Goal: Check status: Check status

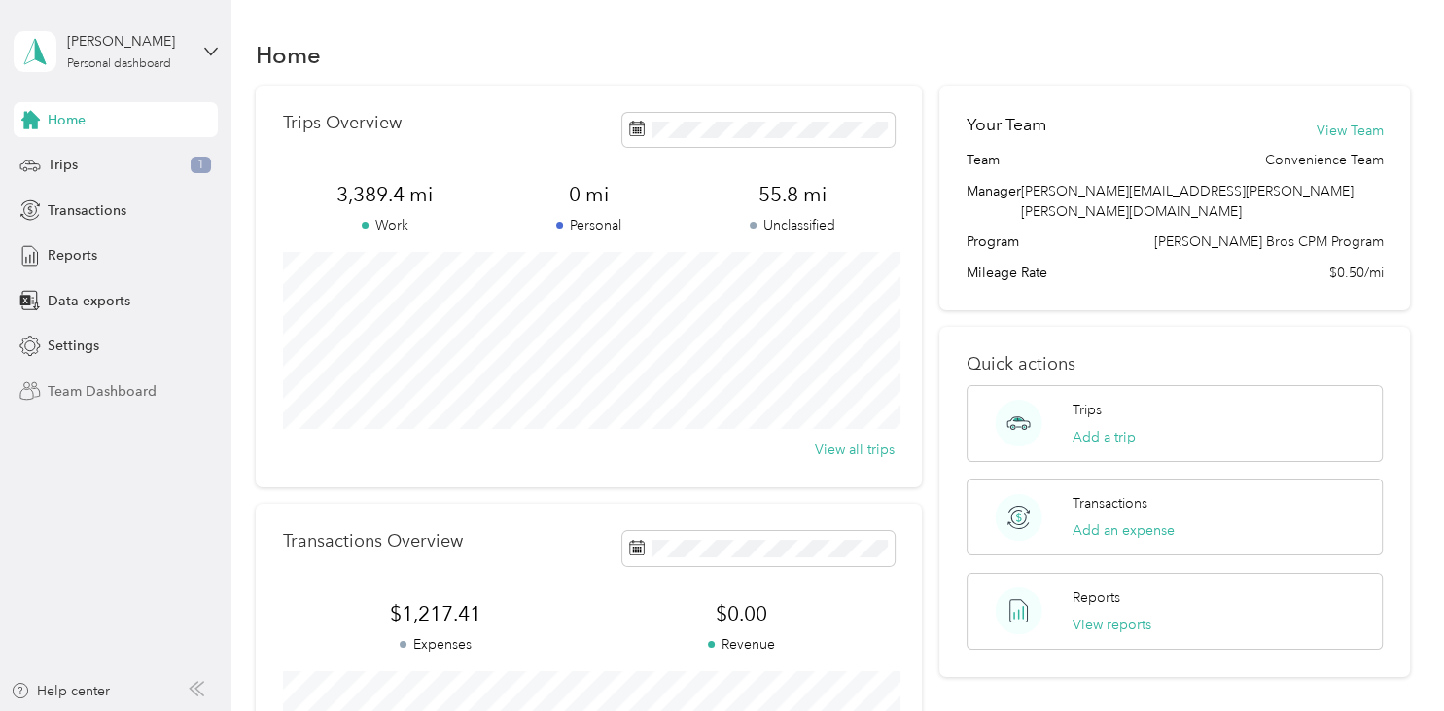
click at [95, 382] on span "Team Dashboard" at bounding box center [102, 391] width 109 height 20
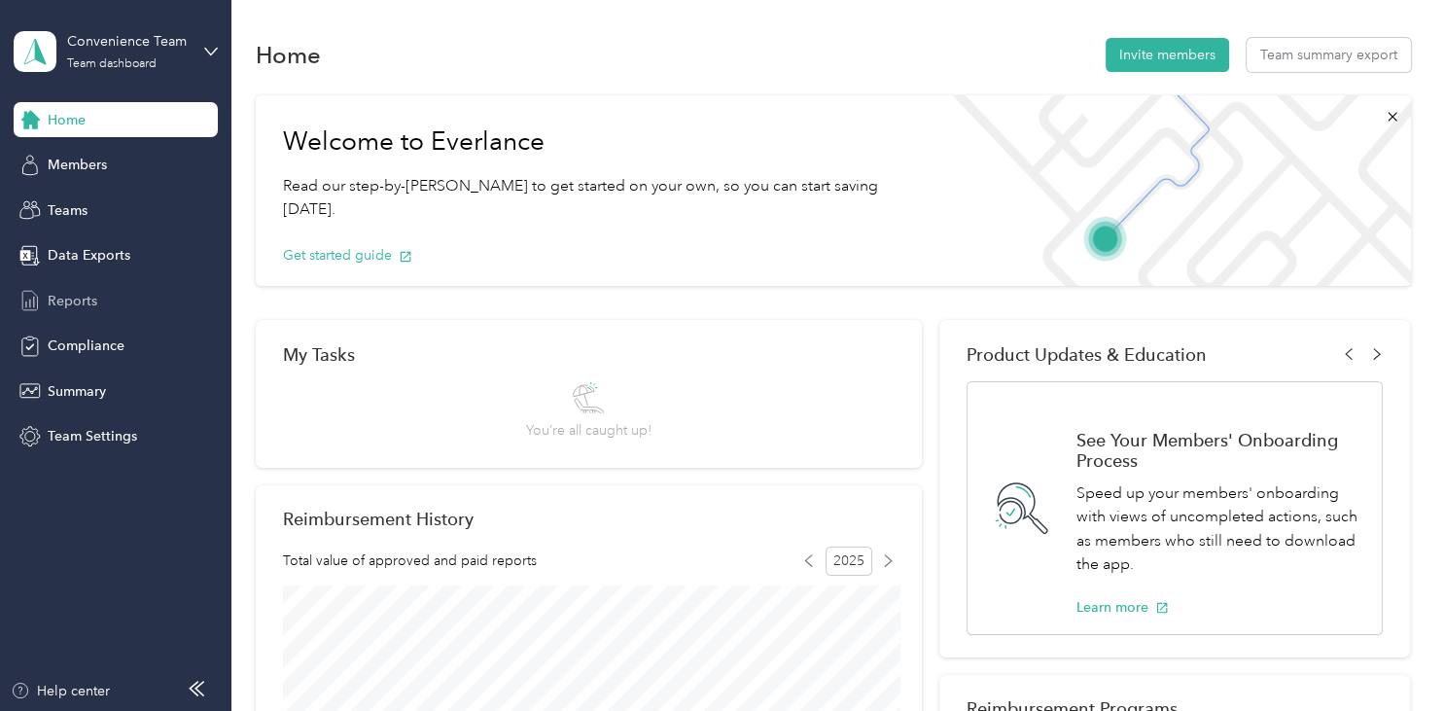
click at [77, 296] on span "Reports" at bounding box center [73, 301] width 50 height 20
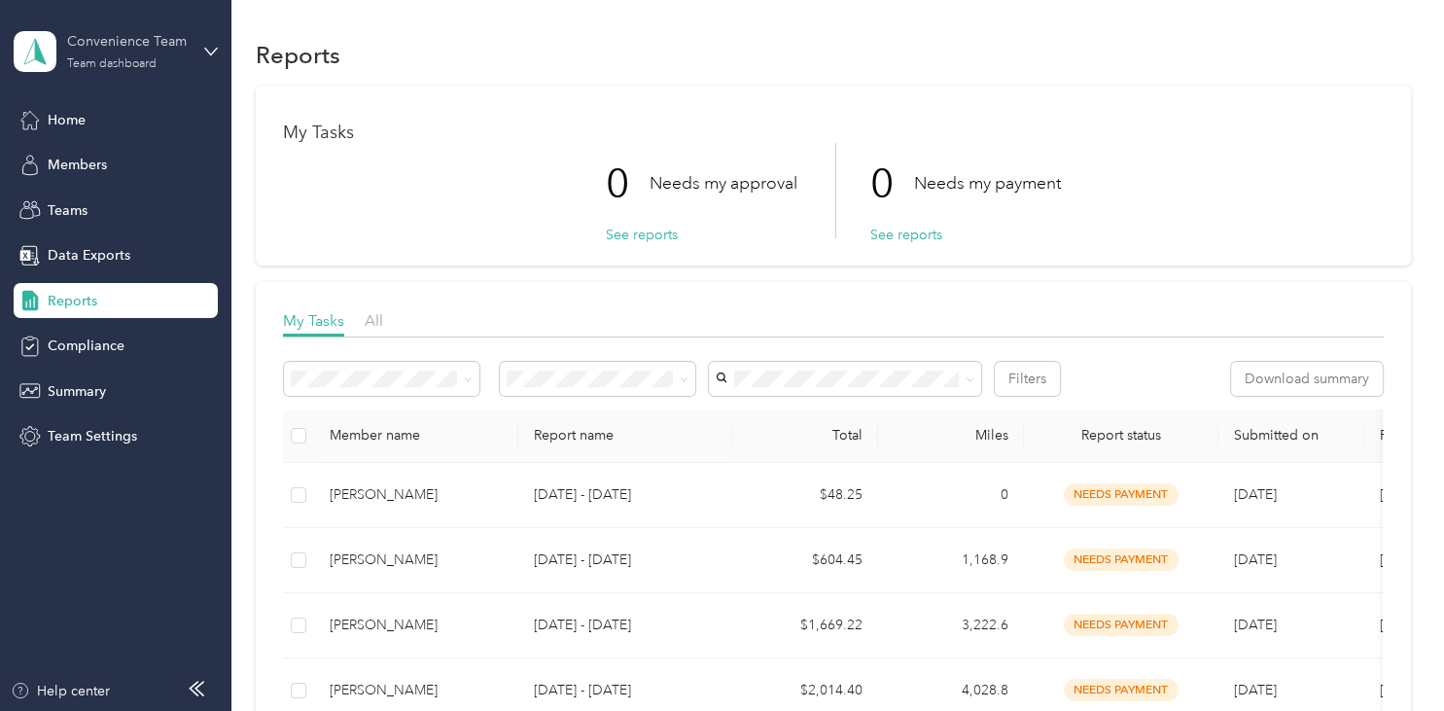
click at [151, 44] on div "Convenience Team" at bounding box center [128, 41] width 122 height 20
click at [73, 247] on div "Log out" at bounding box center [68, 244] width 75 height 20
